Goal: Task Accomplishment & Management: Manage account settings

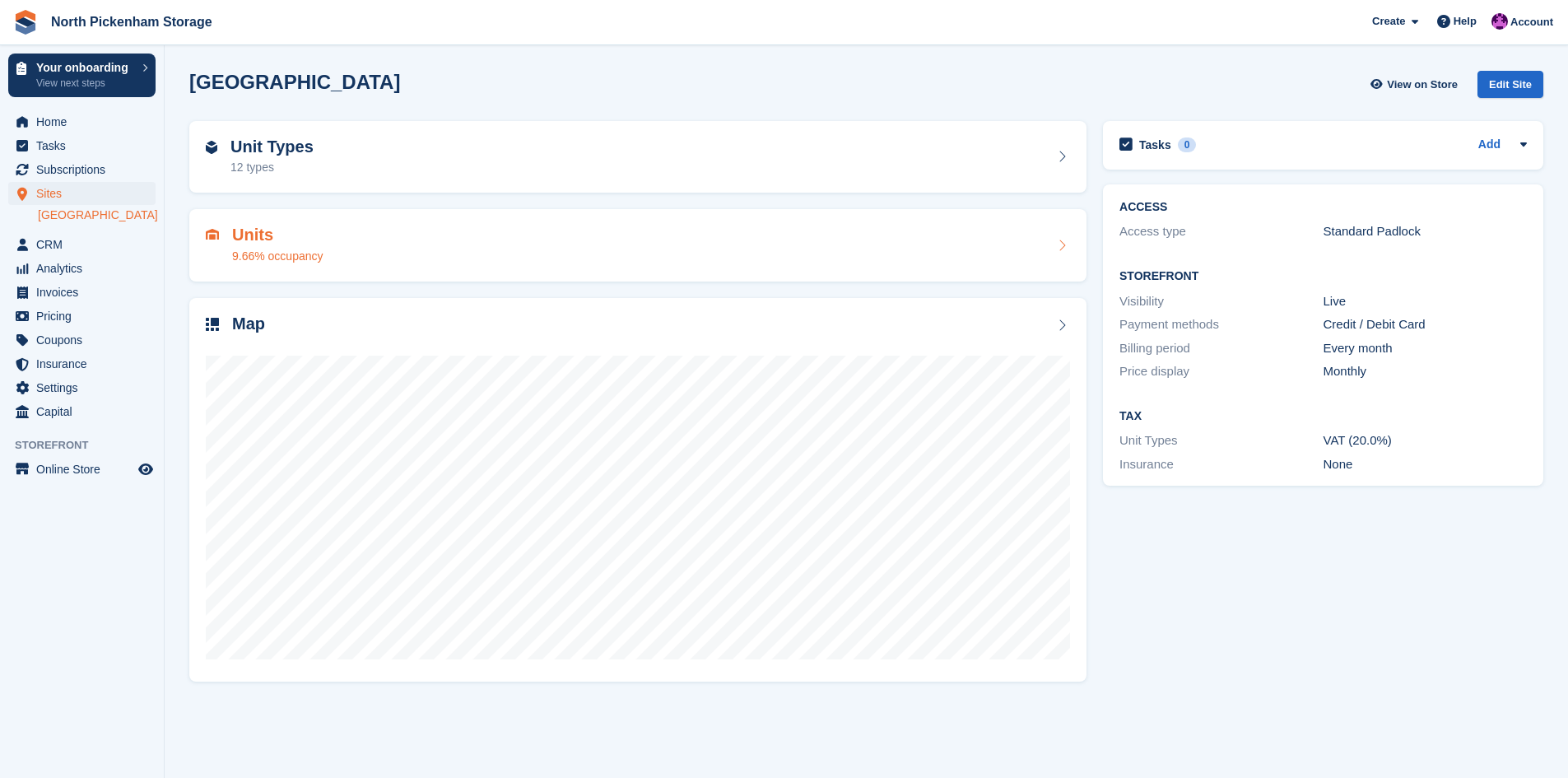
click at [261, 244] on h2 "Units" at bounding box center [277, 235] width 92 height 19
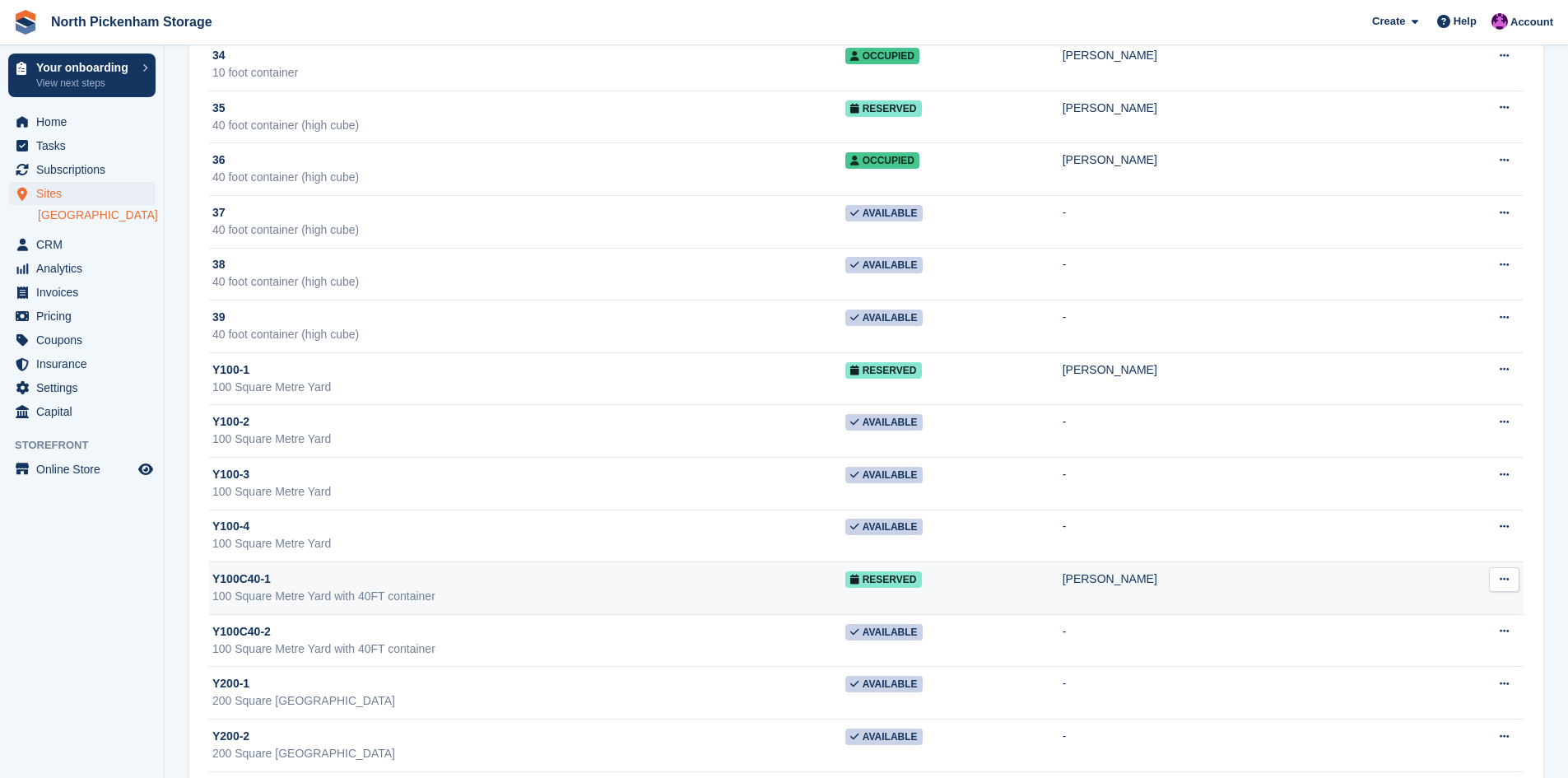
scroll to position [1895, 0]
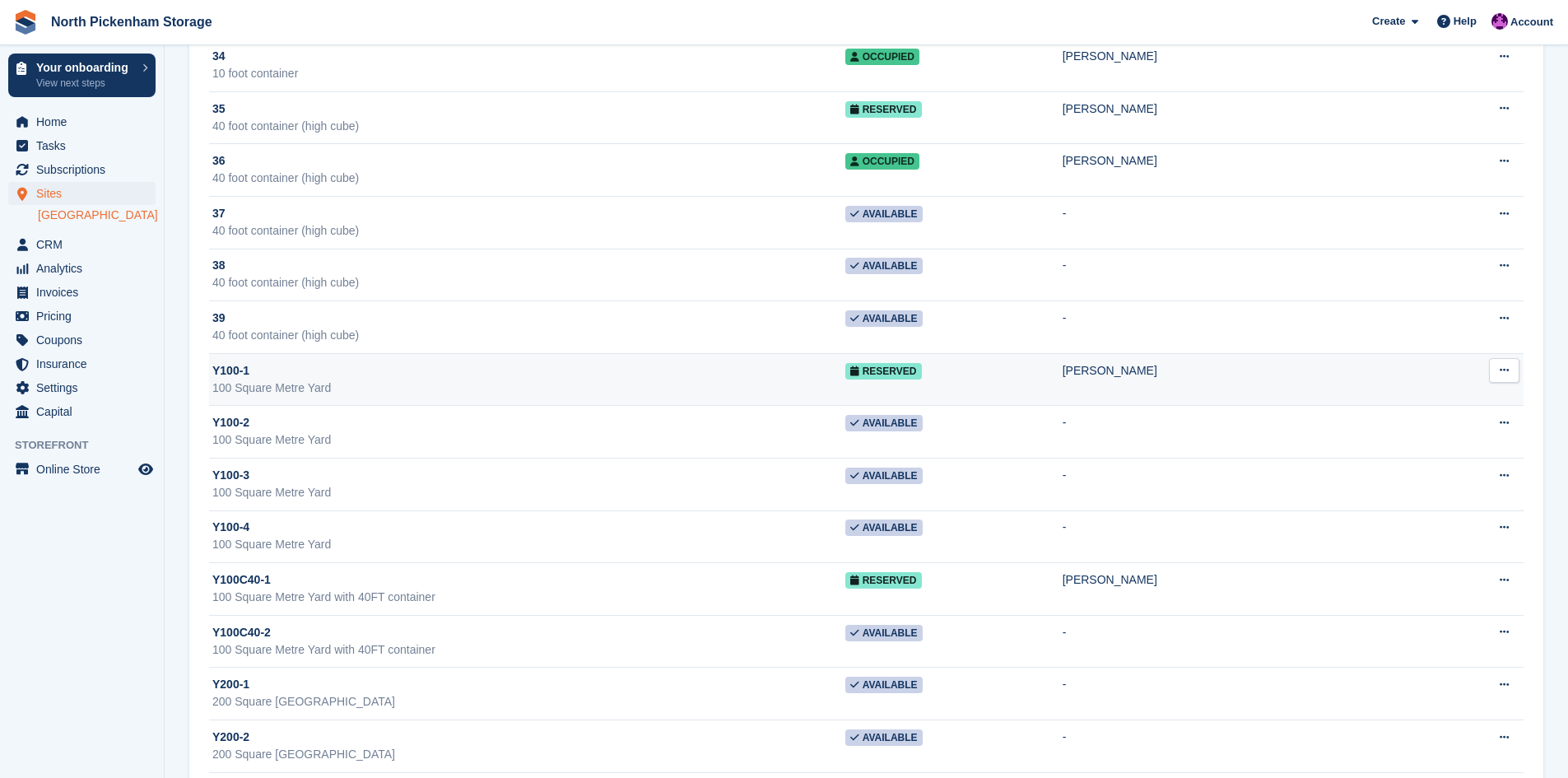
click at [224, 369] on span "Y100-1" at bounding box center [231, 371] width 37 height 18
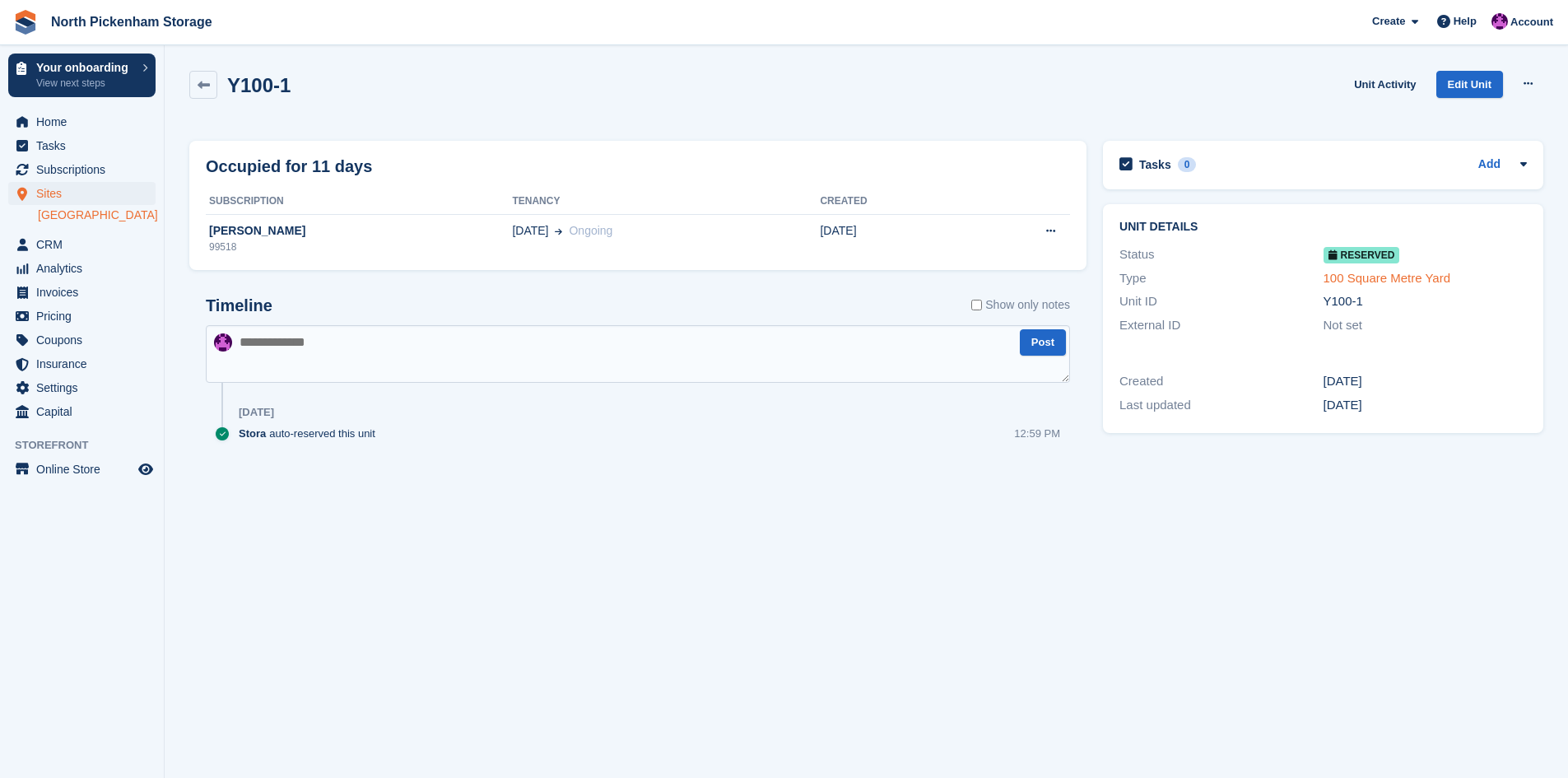
click at [1365, 280] on link "100 Square Metre Yard" at bounding box center [1387, 277] width 128 height 14
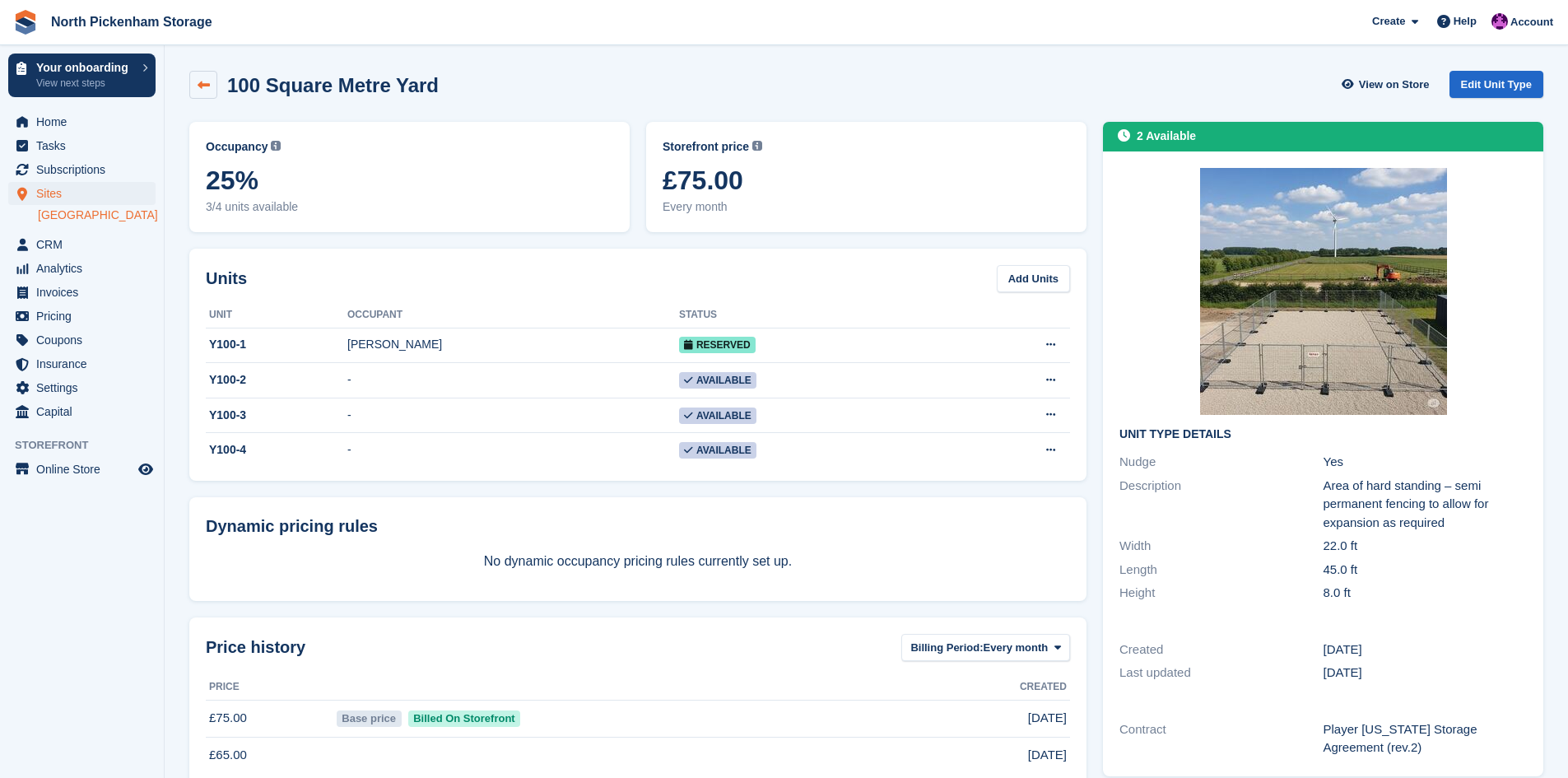
click at [210, 86] on link at bounding box center [203, 84] width 28 height 28
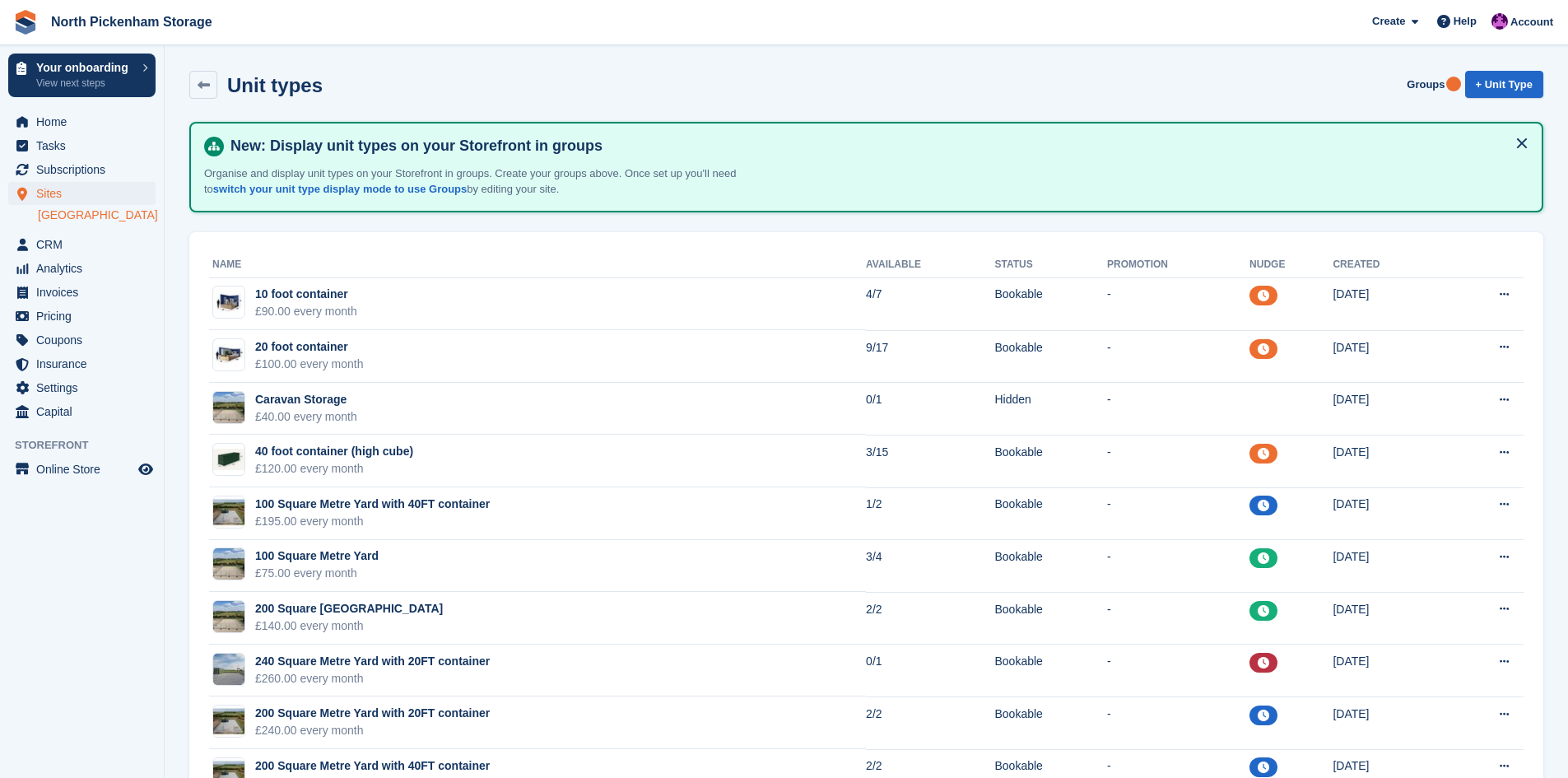
click at [58, 216] on link "[GEOGRAPHIC_DATA]" at bounding box center [96, 215] width 118 height 16
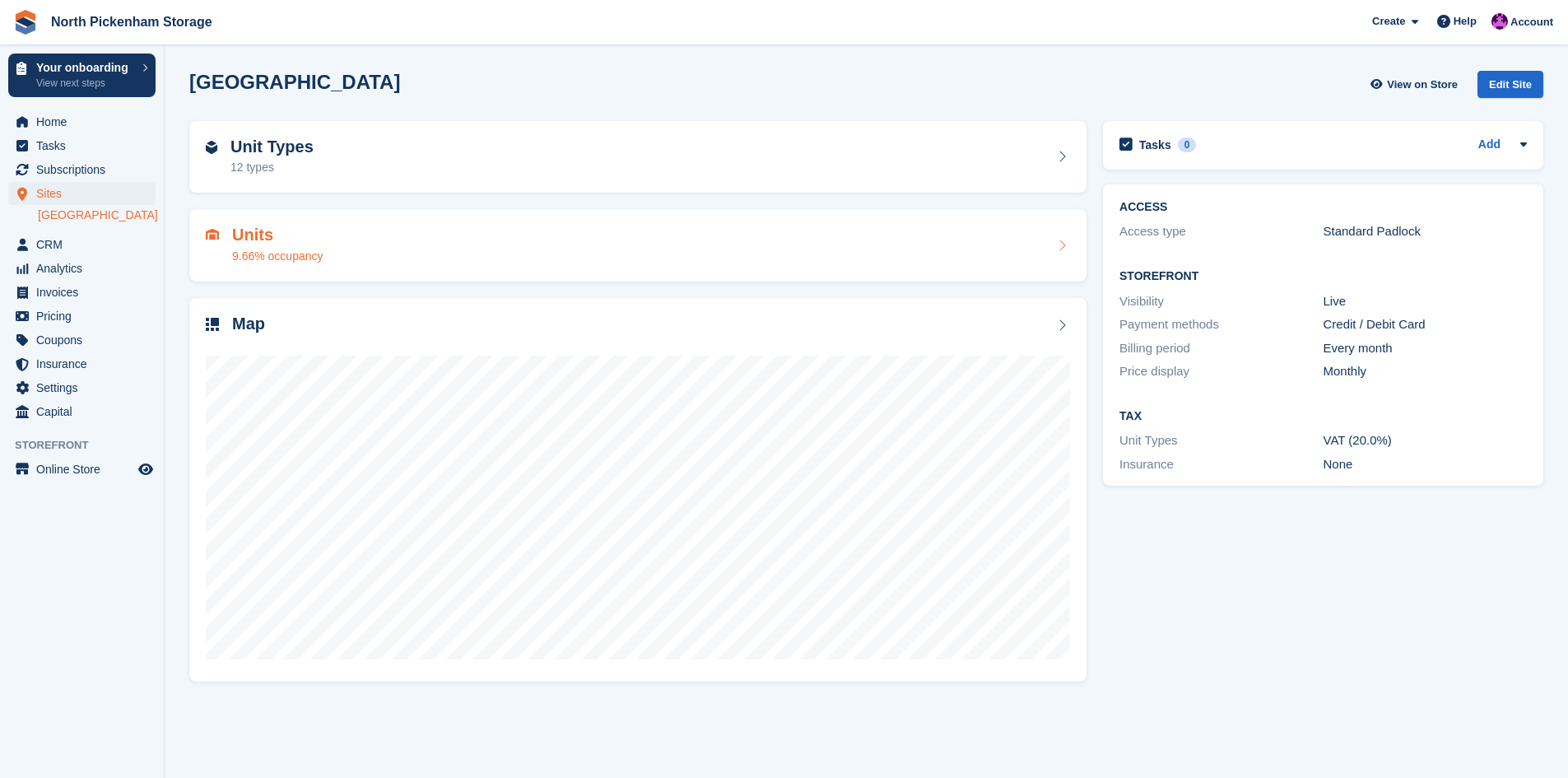
click at [264, 231] on h2 "Units" at bounding box center [277, 235] width 92 height 19
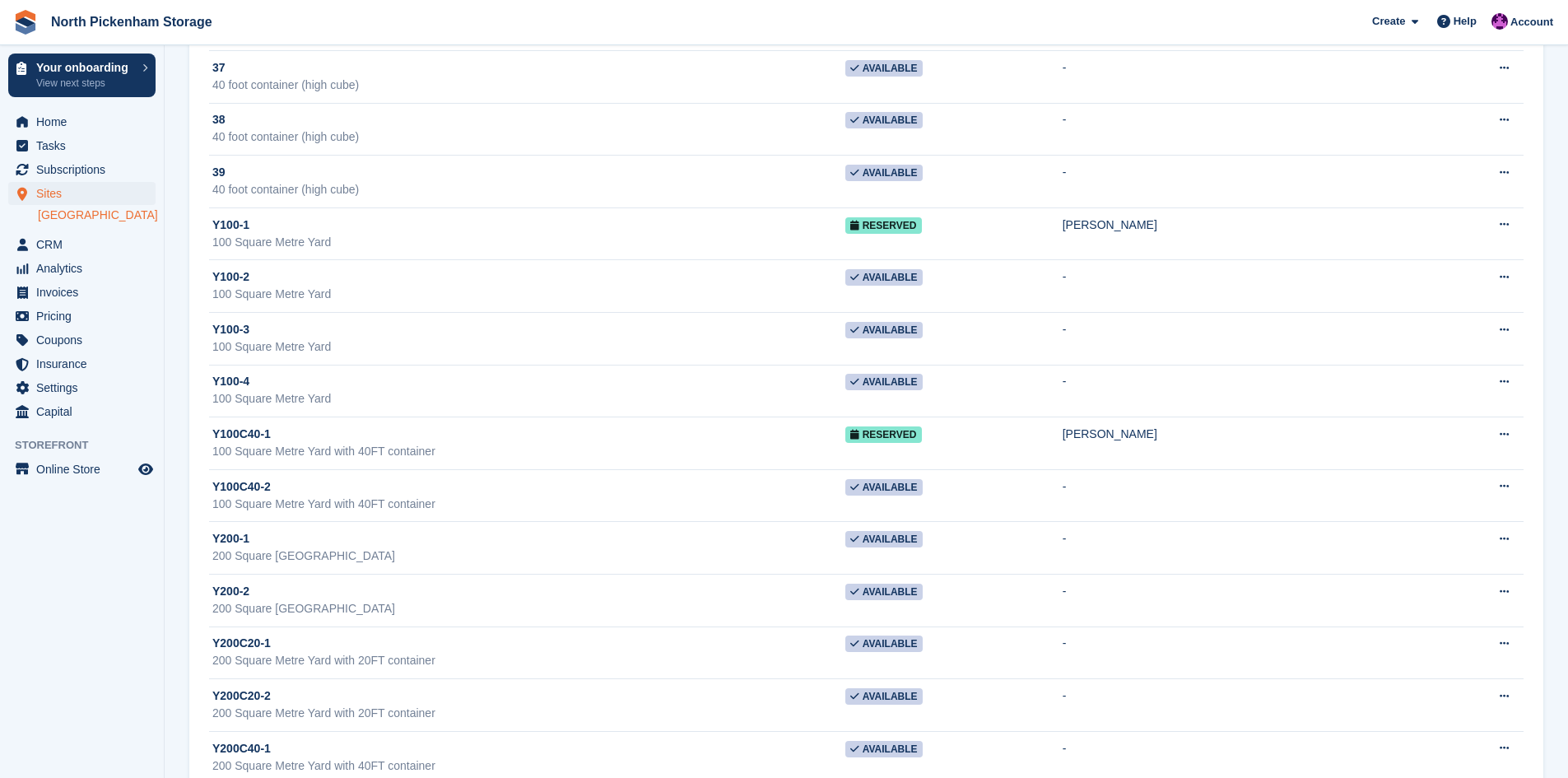
scroll to position [2452, 0]
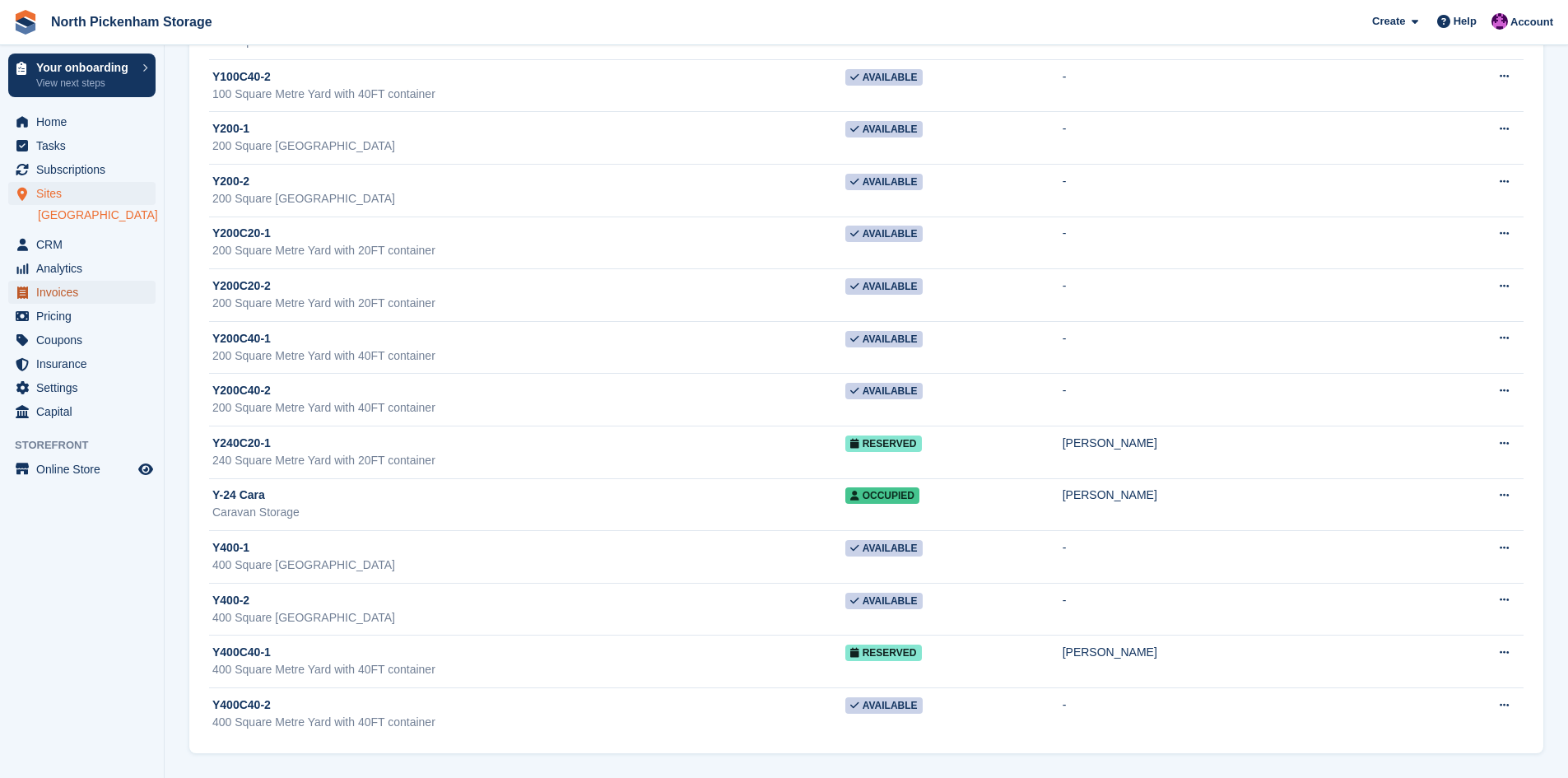
click at [56, 298] on span "Invoices" at bounding box center [85, 292] width 99 height 23
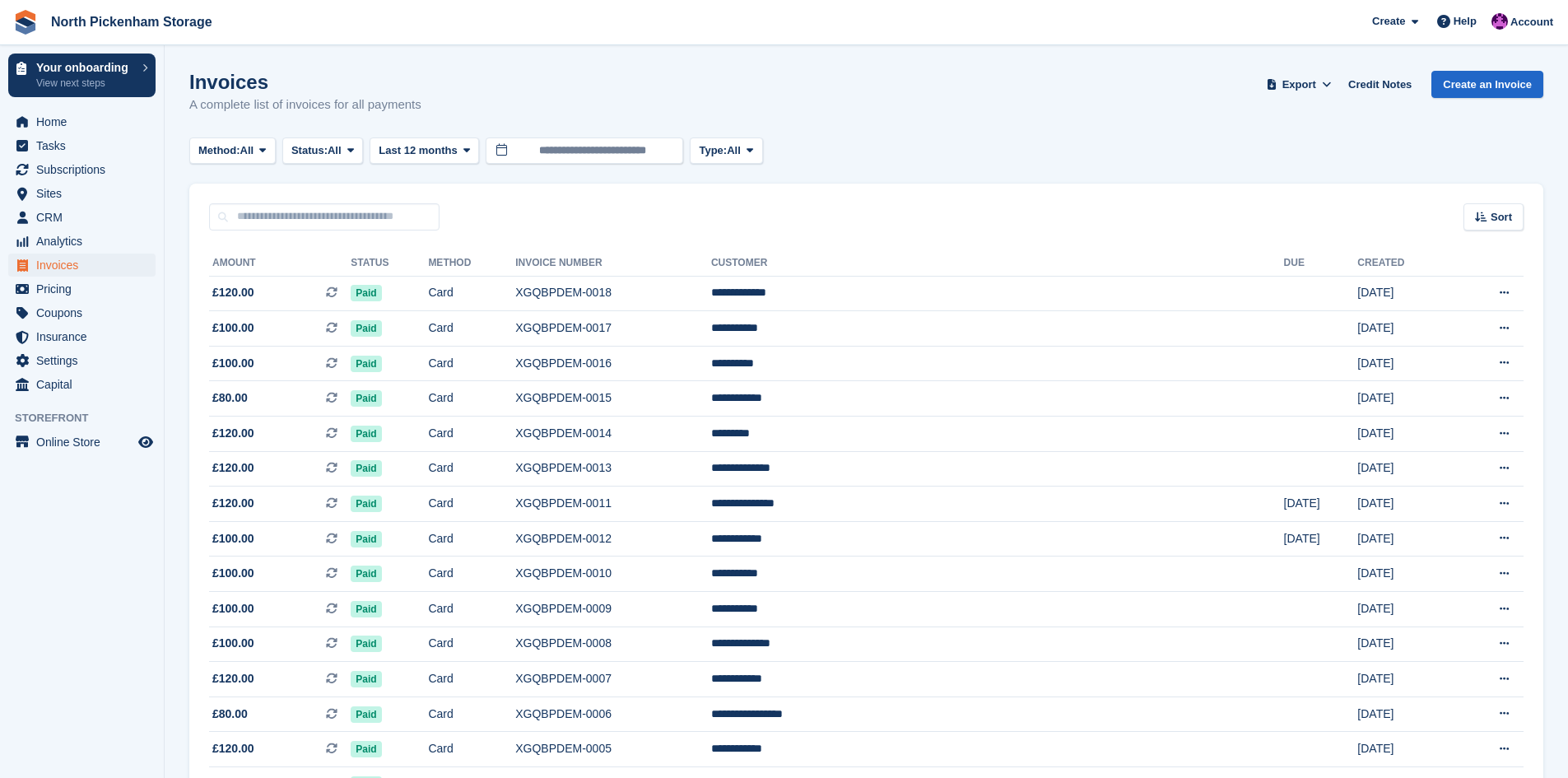
click at [969, 145] on div "Method: All All Bank Transfer Cash Cheque Debit/Credit Card Direct Debit SEPA D…" at bounding box center [866, 150] width 1354 height 27
click at [55, 170] on span "Subscriptions" at bounding box center [85, 169] width 99 height 23
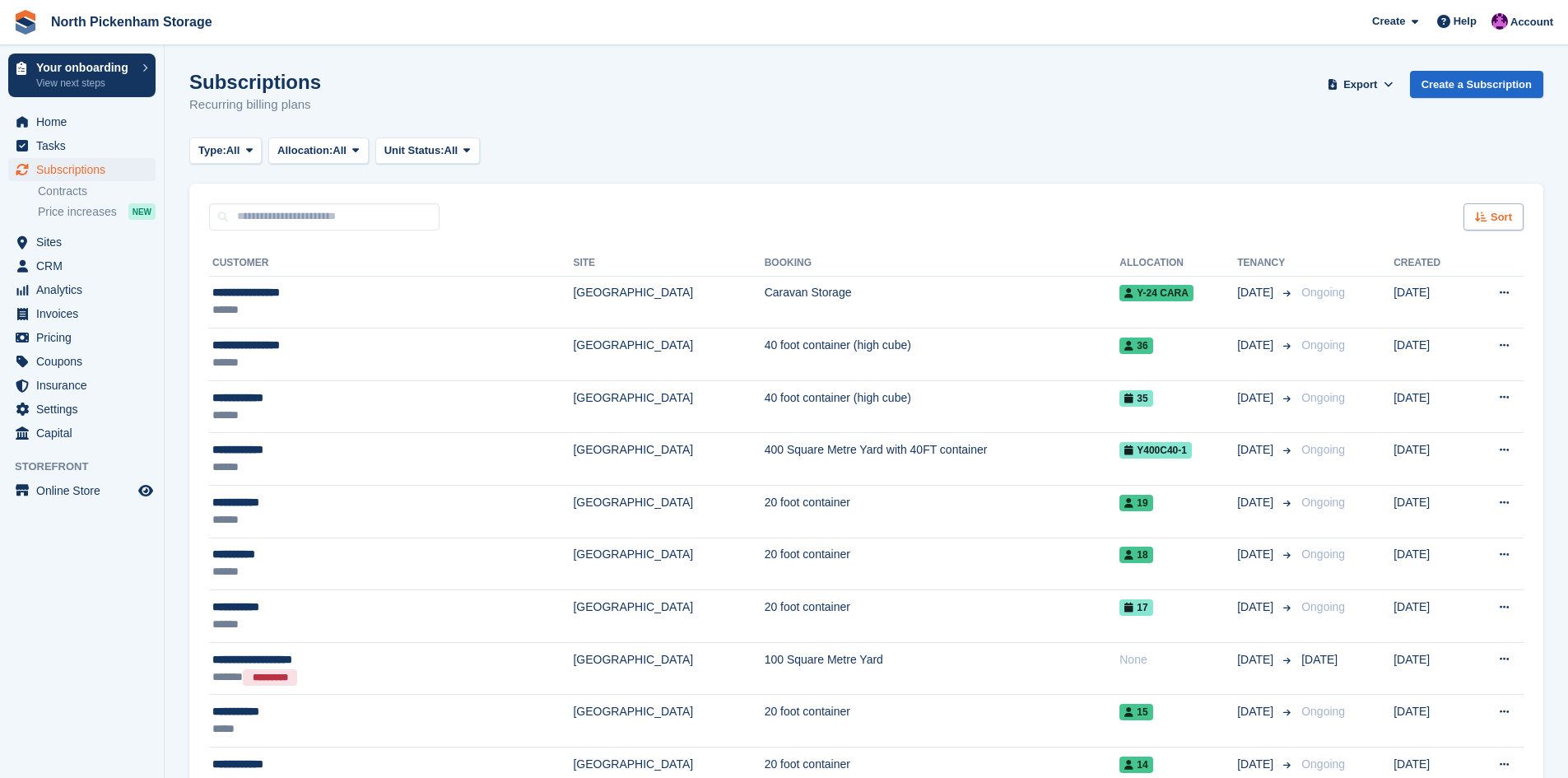
click at [1483, 212] on icon at bounding box center [1481, 217] width 12 height 11
click at [1330, 201] on div "Sort Sort by Customer name Date created Move in date Move out date Created (old…" at bounding box center [866, 207] width 1354 height 47
click at [68, 318] on span "Invoices" at bounding box center [85, 313] width 99 height 23
